Goal: Complete application form

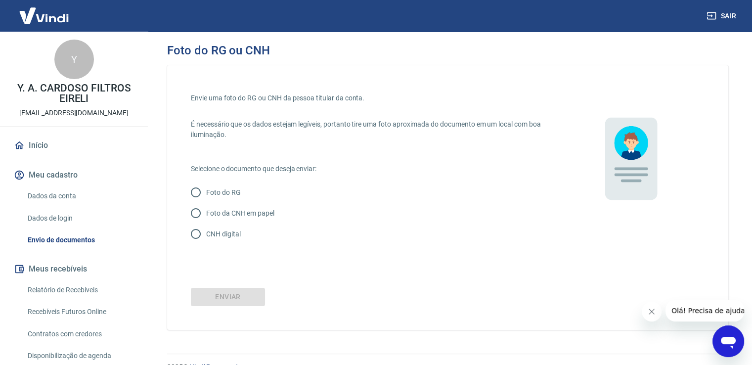
click at [237, 211] on p "Foto da CNH em papel" at bounding box center [240, 213] width 68 height 10
click at [206, 211] on input "Foto da CNH em papel" at bounding box center [196, 213] width 21 height 21
radio input "true"
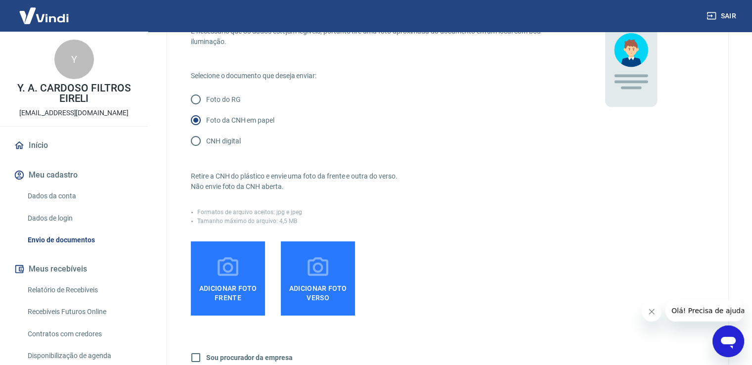
scroll to position [99, 0]
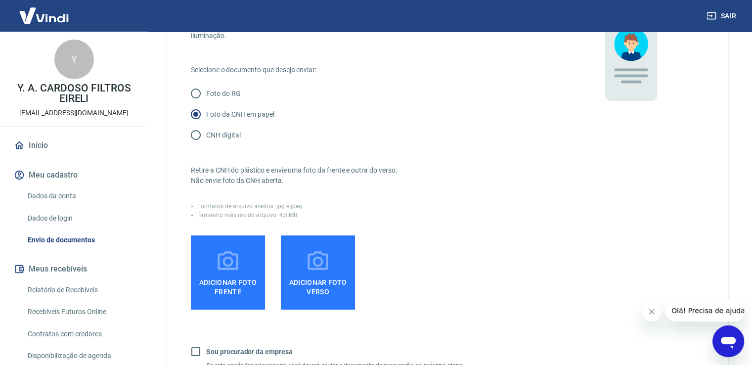
click at [421, 214] on div "Tamanho máximo do arquivo: 4,5 MB" at bounding box center [374, 215] width 366 height 9
click at [235, 267] on icon at bounding box center [228, 261] width 25 height 25
click at [0, 0] on input "Adicionar foto frente" at bounding box center [0, 0] width 0 height 0
click at [228, 264] on icon at bounding box center [228, 261] width 25 height 25
click at [0, 0] on input "Adicionar foto frente" at bounding box center [0, 0] width 0 height 0
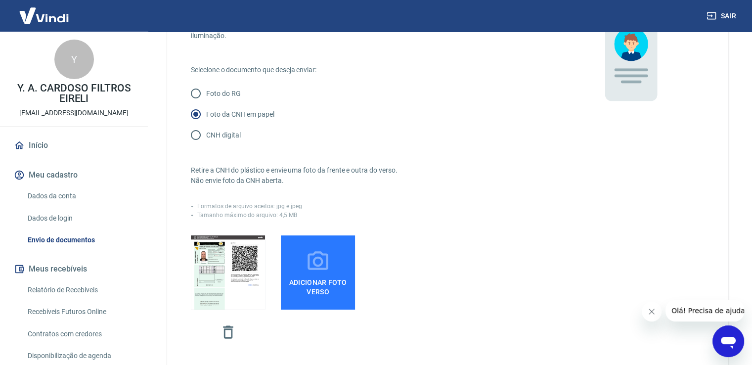
click at [299, 259] on label "Adicionar foto verso" at bounding box center [318, 272] width 74 height 74
click at [0, 0] on input "Adicionar foto verso" at bounding box center [0, 0] width 0 height 0
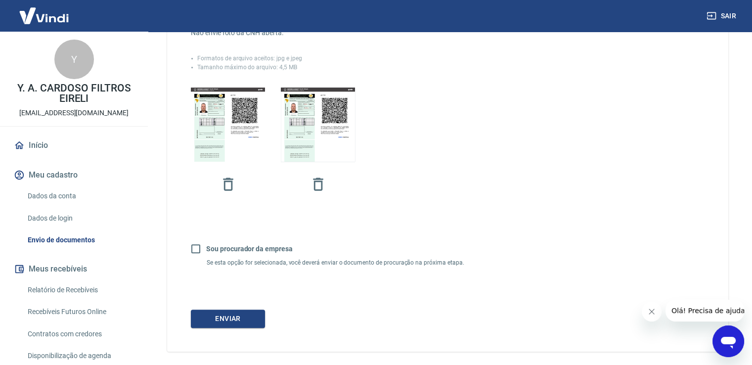
scroll to position [287, 0]
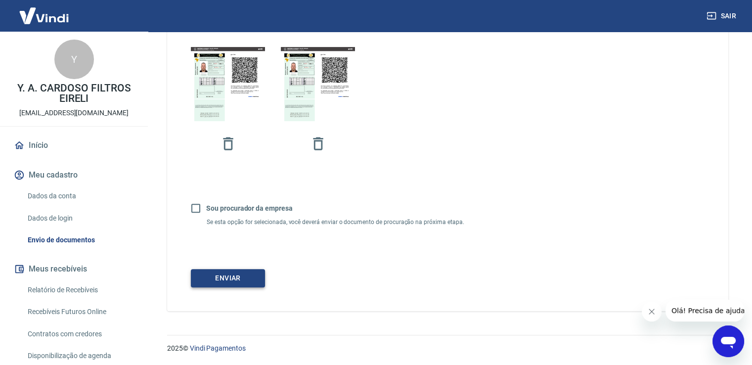
click at [229, 271] on button "Enviar" at bounding box center [228, 278] width 74 height 18
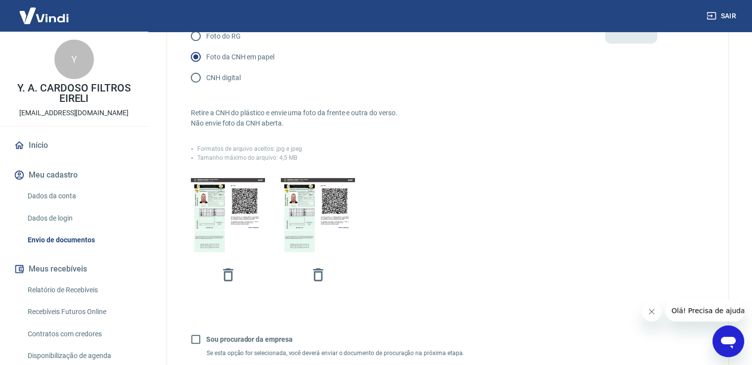
scroll to position [139, 0]
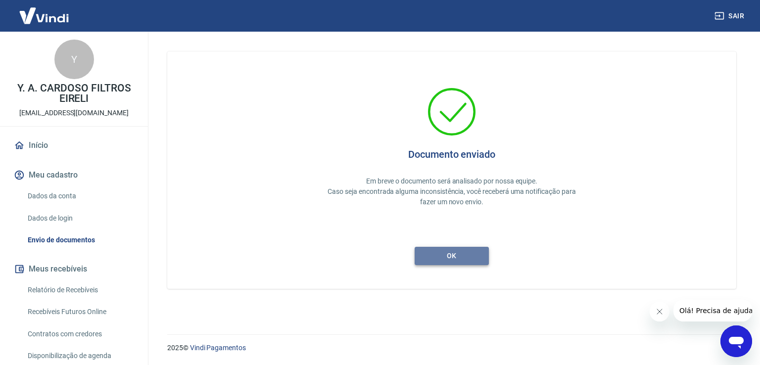
click at [460, 256] on button "ok" at bounding box center [452, 256] width 74 height 18
